Goal: Information Seeking & Learning: Learn about a topic

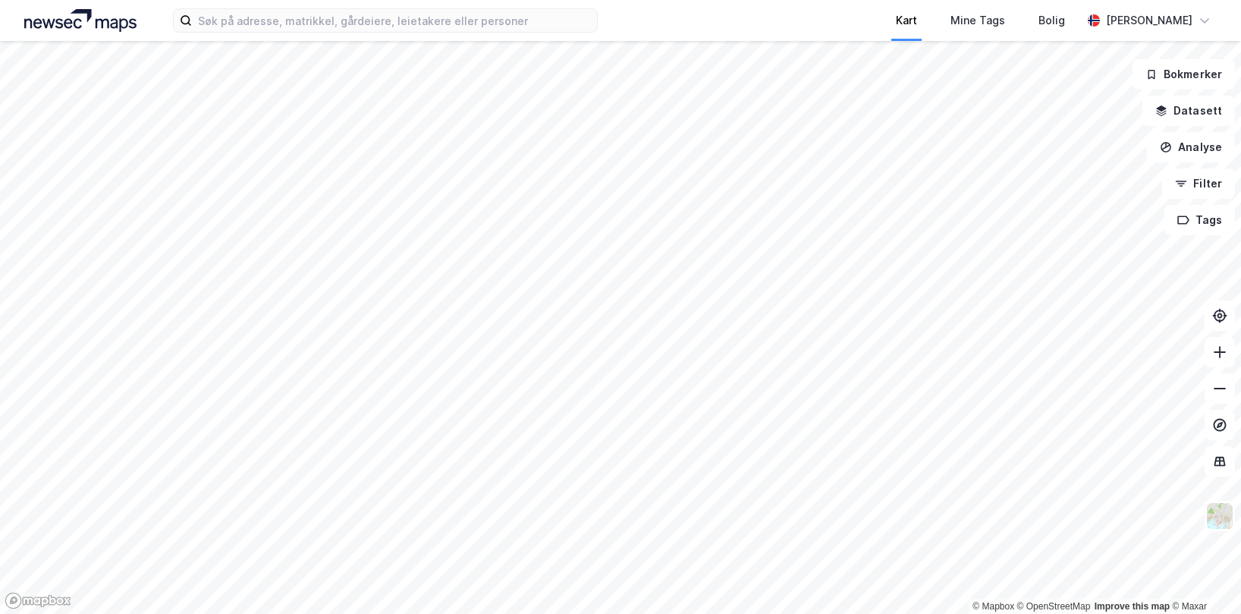
click at [918, 37] on div "Kart Mine Tags [PERSON_NAME] © Mapbox © OpenStreetMap Improve this map © Maxar …" at bounding box center [620, 307] width 1241 height 614
